Goal: Register for event/course

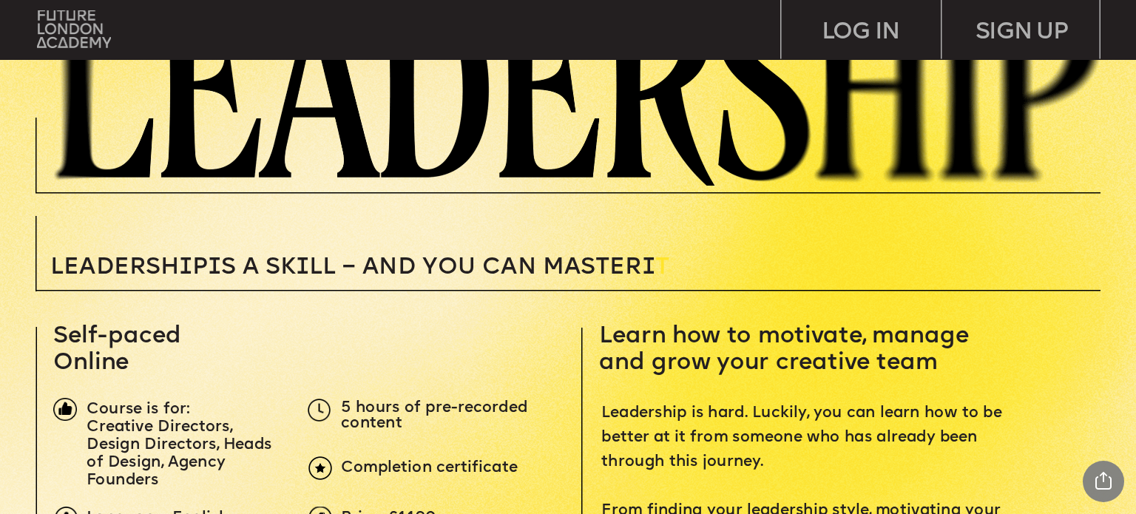
scroll to position [444, 0]
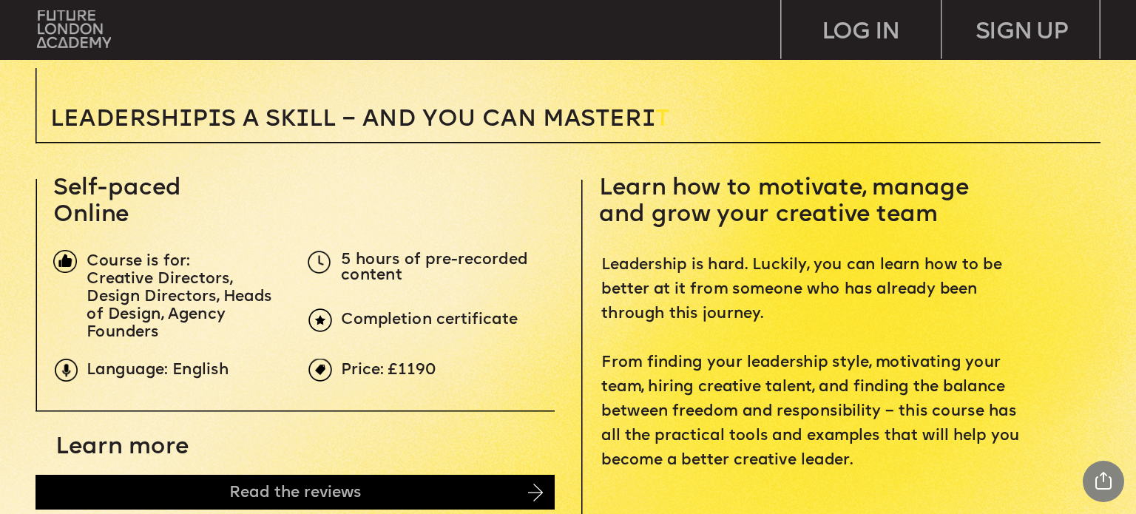
drag, startPoint x: 787, startPoint y: 186, endPoint x: 979, endPoint y: 224, distance: 196.1
click at [979, 224] on p "Learn how to motivate, manage and grow your creative team" at bounding box center [839, 201] width 481 height 53
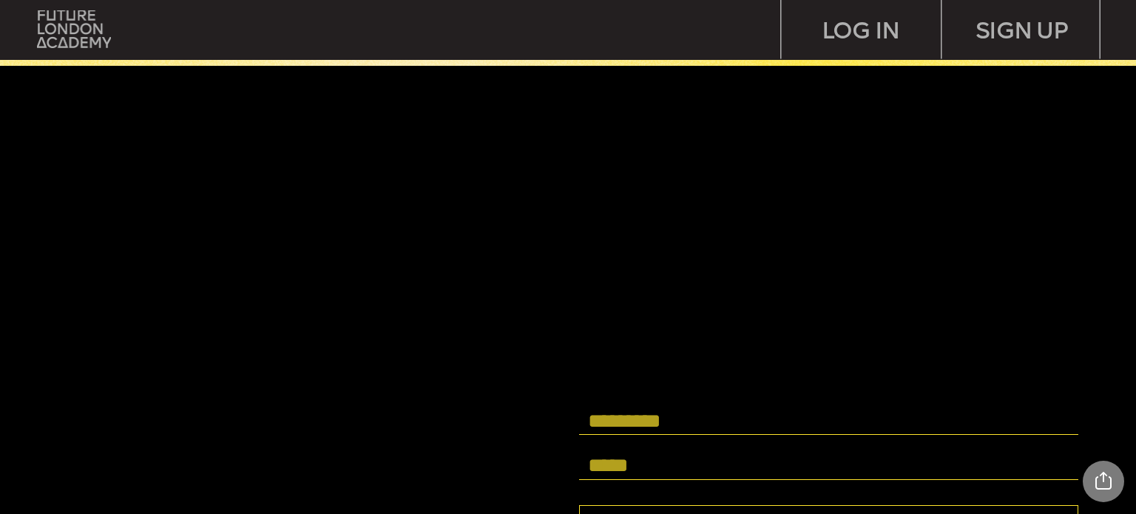
scroll to position [4511, 0]
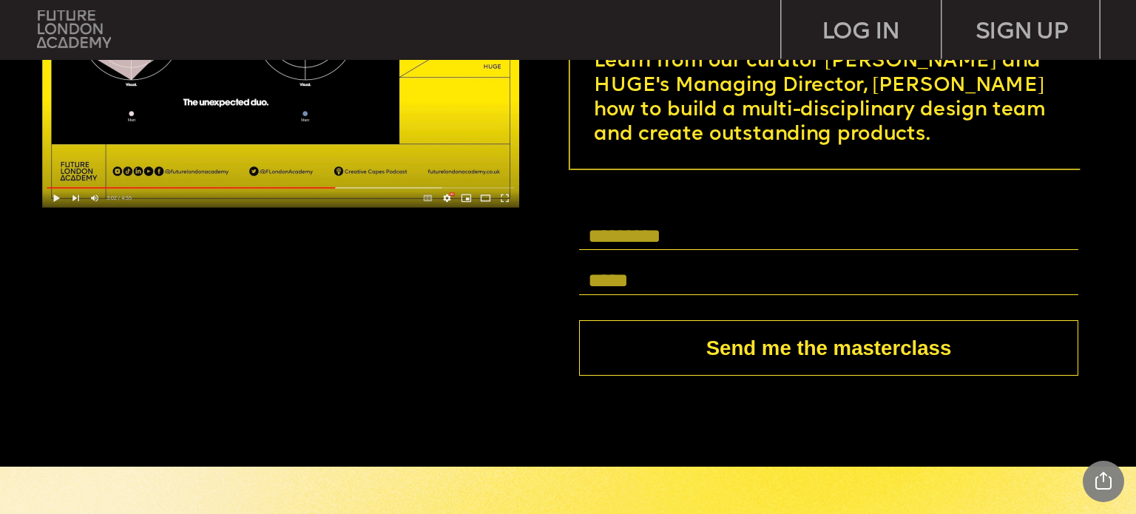
click at [65, 34] on img at bounding box center [74, 29] width 75 height 38
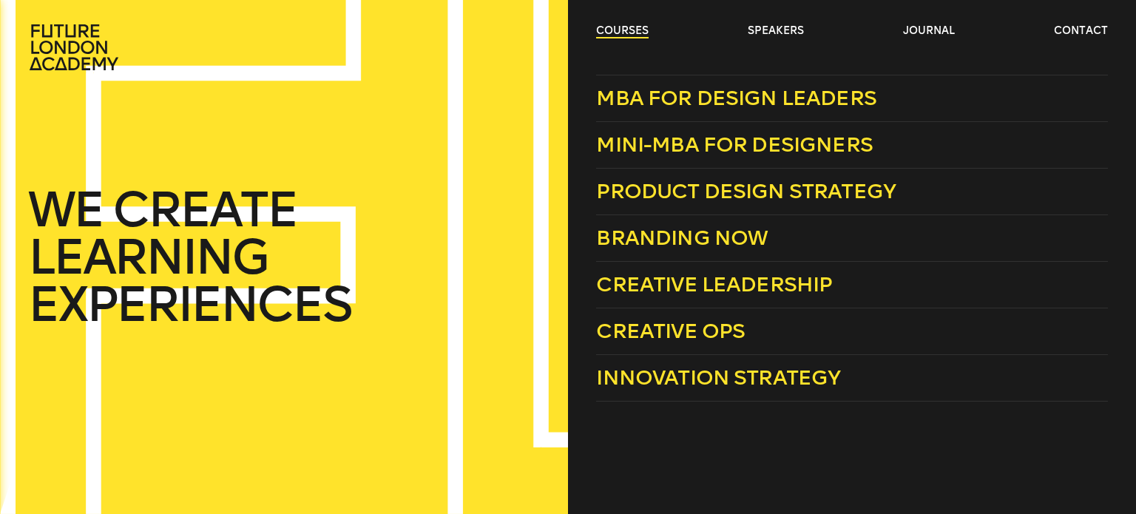
click at [620, 33] on link "courses" at bounding box center [622, 31] width 53 height 15
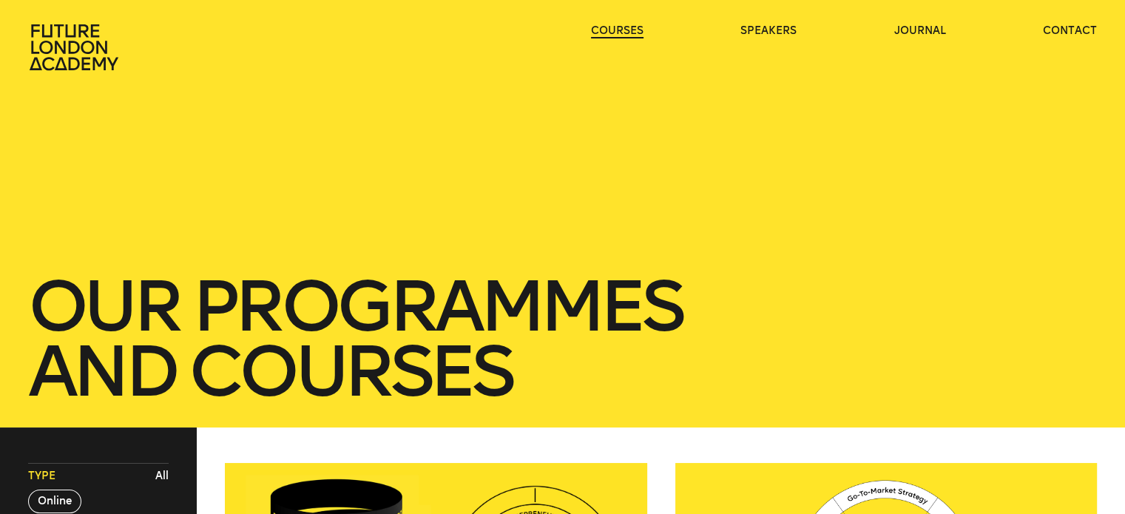
click at [611, 33] on link "courses" at bounding box center [617, 31] width 53 height 15
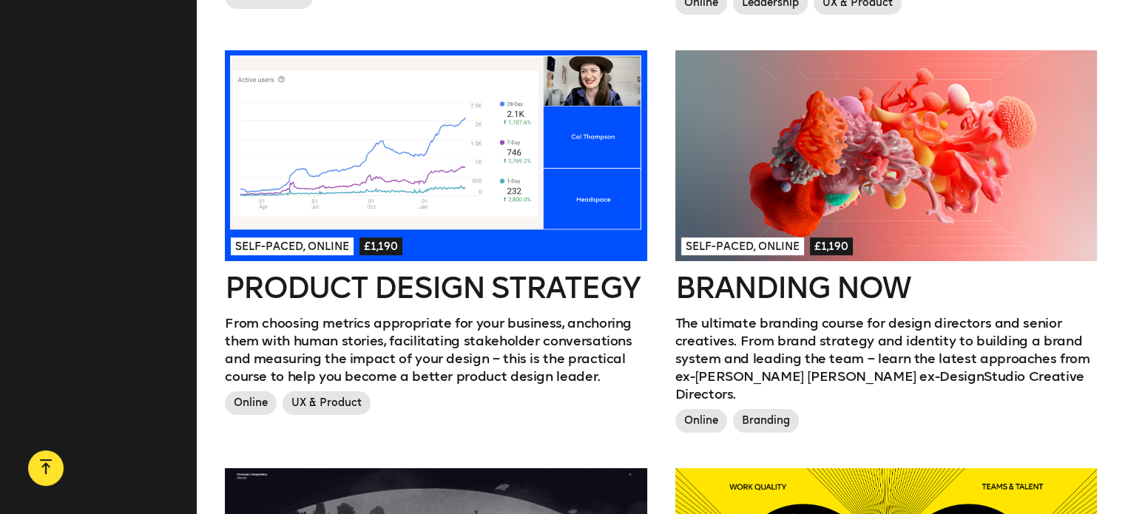
scroll to position [887, 0]
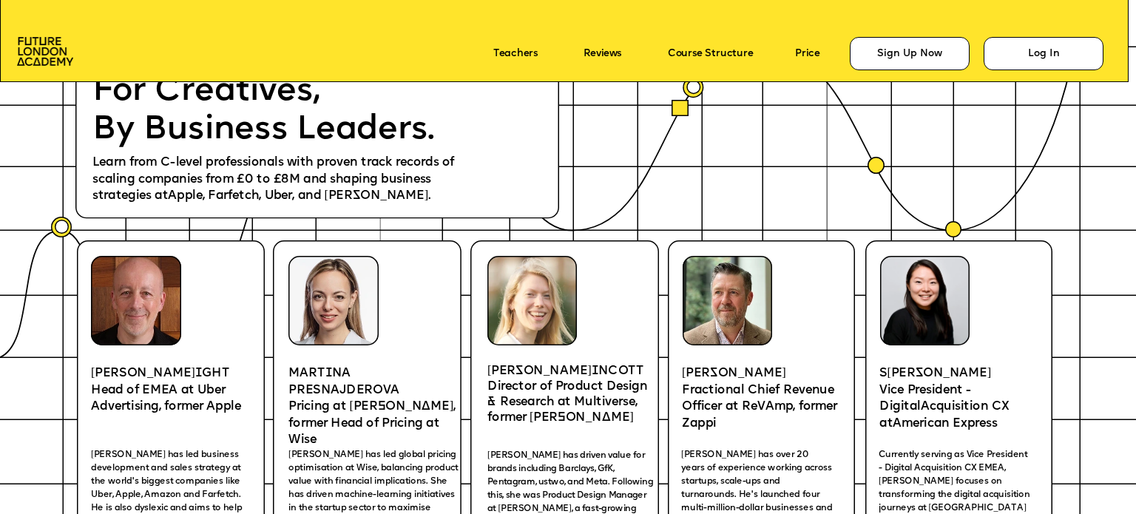
scroll to position [2352, 0]
